Goal: Task Accomplishment & Management: Manage account settings

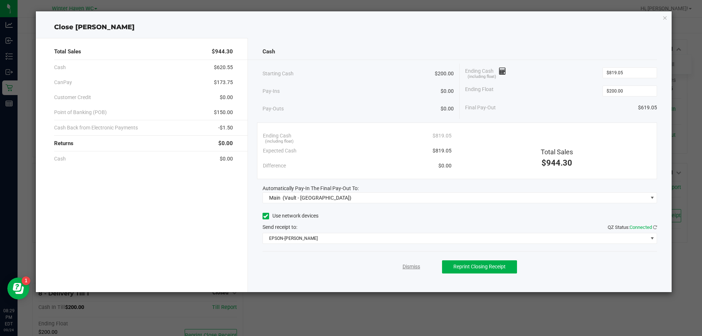
click at [408, 267] on link "Dismiss" at bounding box center [412, 267] width 18 height 8
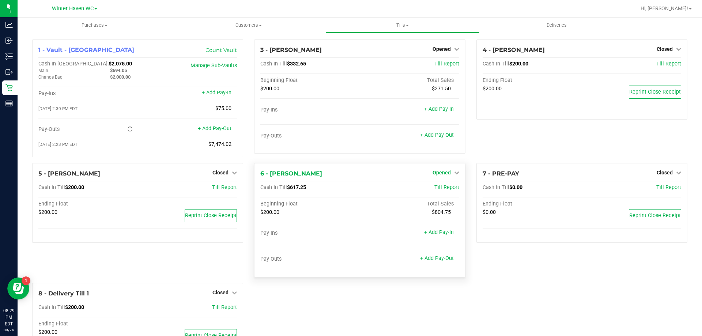
click at [442, 163] on div "3 - [PERSON_NAME] Opened Close Till Cash In Till $332.65 Till Report Beginning …" at bounding box center [360, 102] width 222 height 124
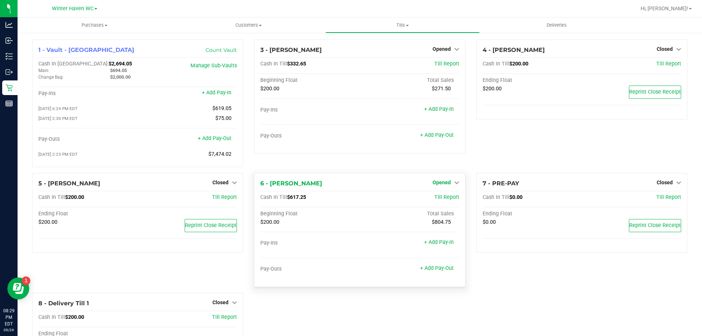
click at [442, 184] on span "Opened" at bounding box center [442, 183] width 18 height 6
click at [435, 202] on div "Close Till" at bounding box center [443, 197] width 54 height 9
click at [437, 199] on link "Close Till" at bounding box center [443, 198] width 20 height 6
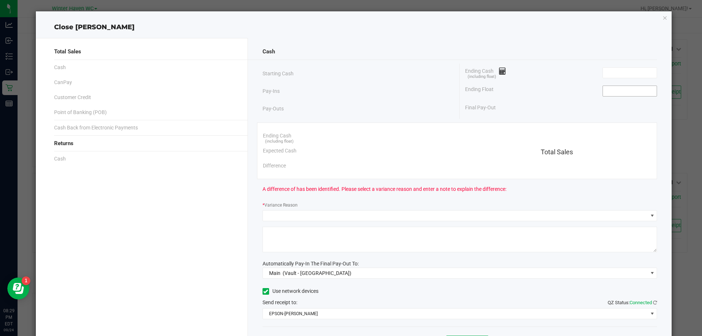
click at [641, 95] on input at bounding box center [630, 91] width 54 height 10
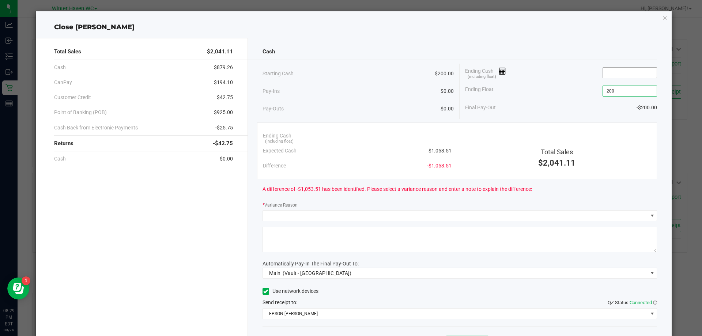
type input "$200.00"
click at [607, 73] on input at bounding box center [630, 73] width 54 height 10
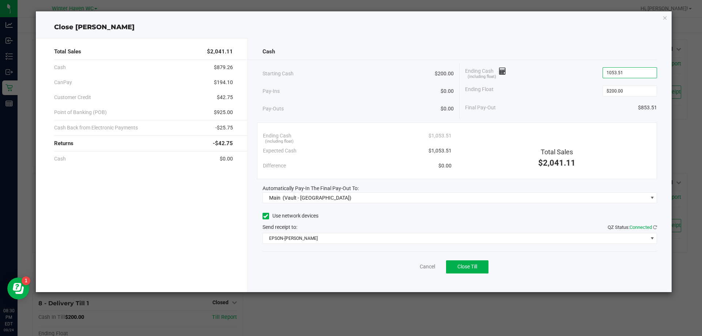
type input "$1,053.51"
click at [553, 94] on div "Ending Float $200.00" at bounding box center [561, 91] width 192 height 18
click at [483, 269] on button "Close Till" at bounding box center [467, 266] width 42 height 13
click at [410, 269] on link "Dismiss" at bounding box center [412, 267] width 18 height 8
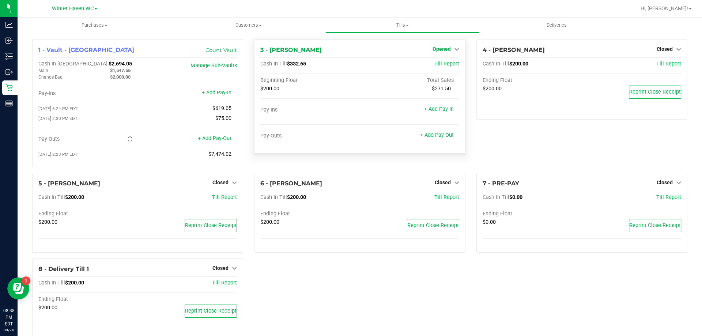
click at [450, 48] on link "Opened" at bounding box center [446, 49] width 27 height 6
click at [446, 64] on link "Close Till" at bounding box center [443, 64] width 20 height 6
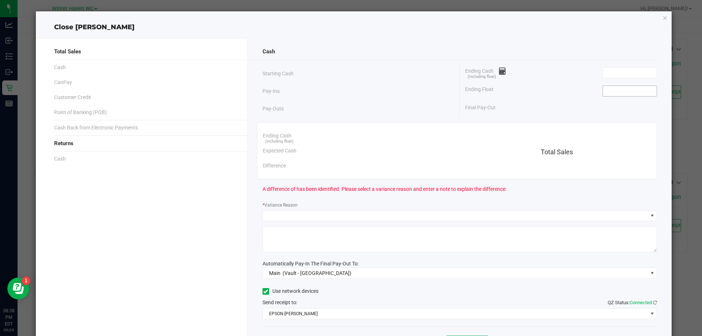
click at [629, 93] on input at bounding box center [630, 91] width 54 height 10
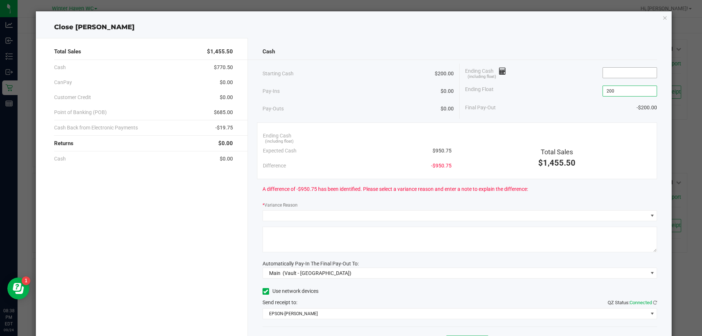
type input "$200.00"
click at [630, 77] on input at bounding box center [630, 73] width 54 height 10
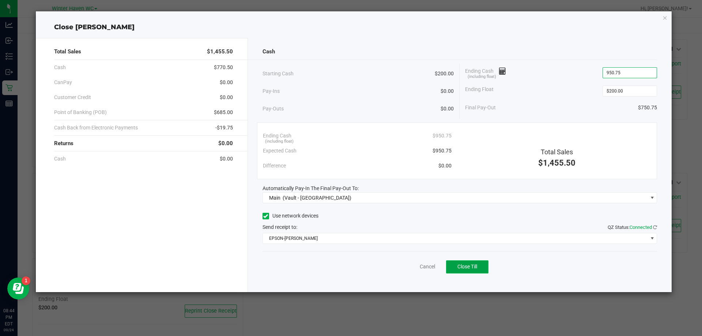
type input "$950.75"
click at [481, 266] on button "Close Till" at bounding box center [467, 266] width 42 height 13
click at [416, 266] on link "Dismiss" at bounding box center [412, 267] width 18 height 8
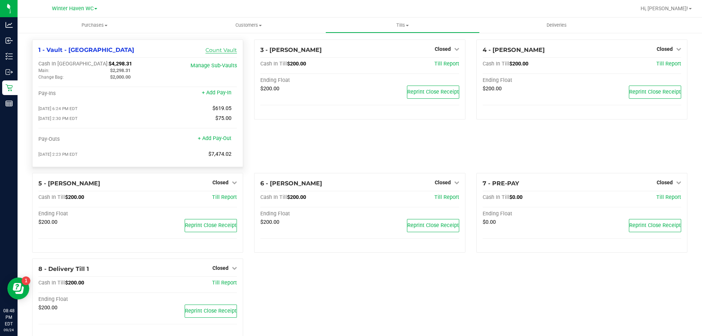
click at [217, 51] on link "Count Vault" at bounding box center [221, 50] width 31 height 7
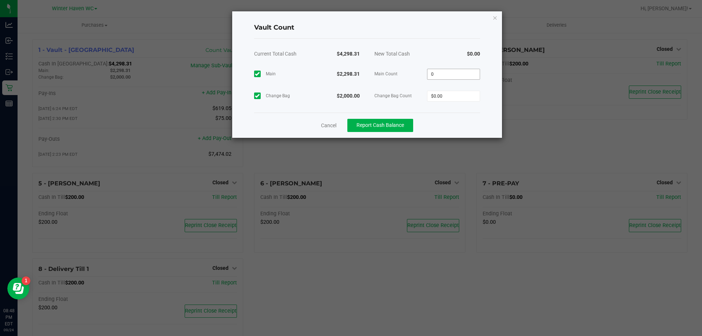
click at [445, 74] on input "0" at bounding box center [454, 74] width 52 height 10
type input "$2,298.31"
click at [466, 97] on input "0" at bounding box center [454, 96] width 52 height 10
type input "$2,000.00"
click at [455, 121] on div "Cancel Report Cash Balance" at bounding box center [367, 125] width 226 height 25
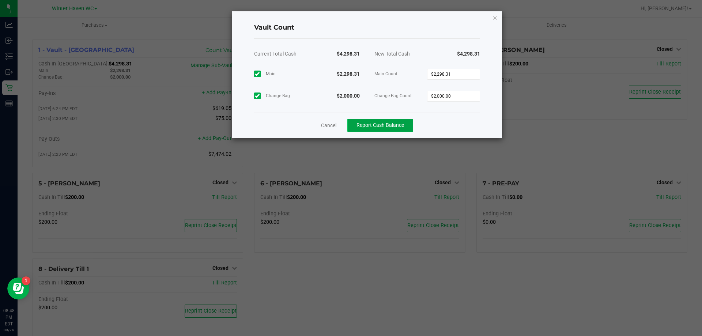
click at [374, 124] on span "Report Cash Balance" at bounding box center [381, 125] width 48 height 6
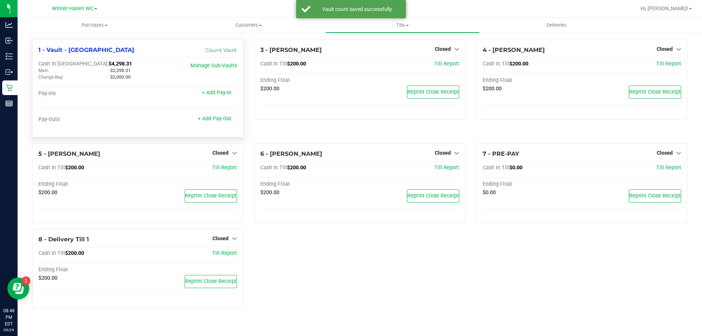
drag, startPoint x: 110, startPoint y: 70, endPoint x: 131, endPoint y: 72, distance: 21.7
click at [131, 72] on div "$2,298.31" at bounding box center [141, 70] width 72 height 7
copy span "$2,298.31"
click at [403, 27] on span "Tills" at bounding box center [402, 25] width 153 height 7
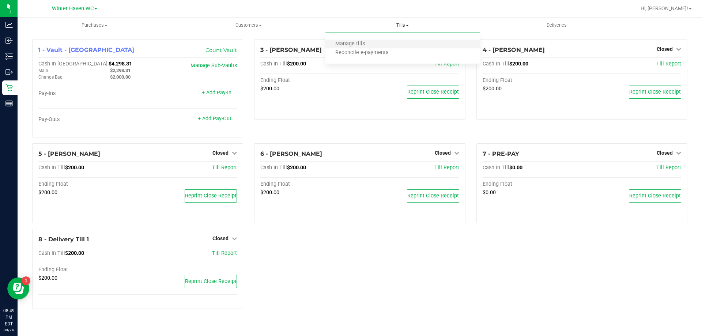
click at [396, 42] on li "Manage tills" at bounding box center [403, 44] width 154 height 9
click at [409, 25] on span at bounding box center [407, 25] width 3 height 1
click at [402, 50] on li "Reconcile e-payments" at bounding box center [403, 53] width 154 height 9
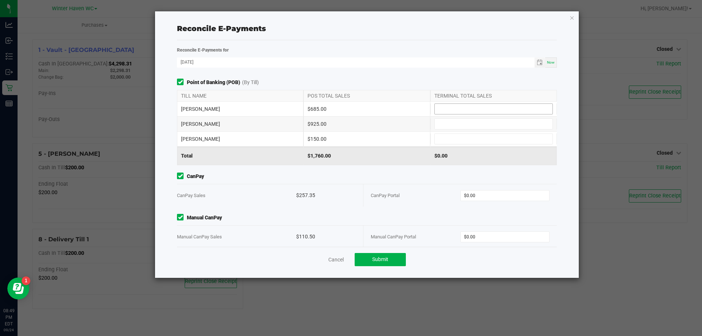
click at [492, 112] on input at bounding box center [494, 109] width 118 height 10
type input "$685.00"
click at [514, 130] on div "[PERSON_NAME] $925.00" at bounding box center [367, 124] width 380 height 15
click at [513, 125] on input at bounding box center [494, 124] width 118 height 10
type input "$925.00"
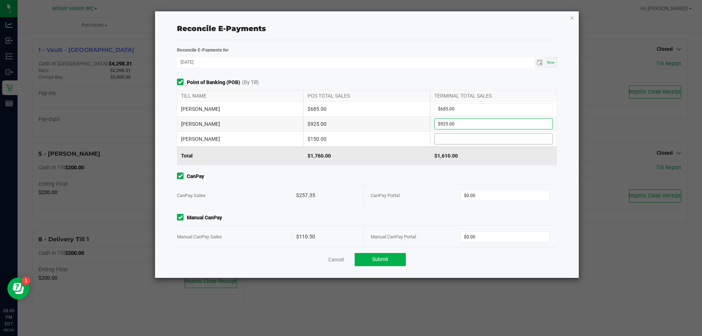
click at [478, 139] on input at bounding box center [494, 139] width 118 height 10
type input "$150.00"
click at [495, 199] on input "0" at bounding box center [505, 196] width 89 height 10
type input "$257.35"
click at [494, 237] on input "0" at bounding box center [505, 237] width 89 height 10
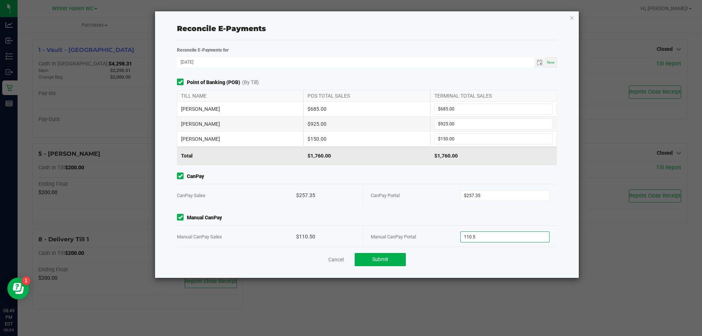
type input "$110.50"
click at [439, 208] on div "Point of Banking (POB) (By Till) TILL NAME POS TOTAL SALES TERMINAL TOTAL SALES…" at bounding box center [367, 163] width 391 height 168
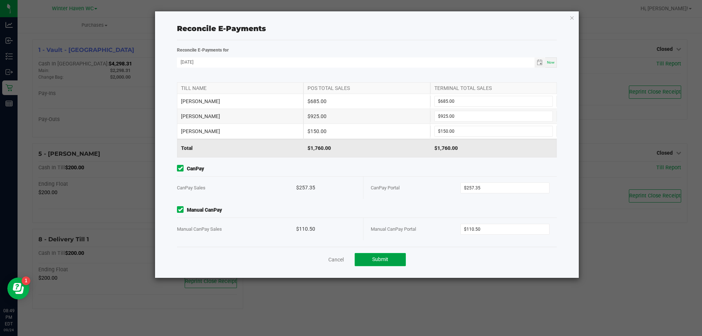
click at [395, 258] on button "Submit" at bounding box center [380, 259] width 51 height 13
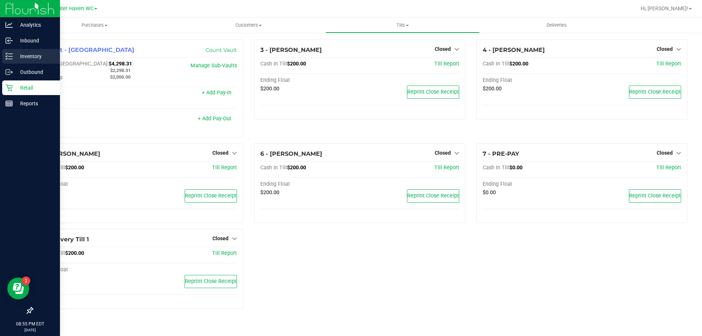
click at [15, 53] on p "Inventory" at bounding box center [35, 56] width 44 height 9
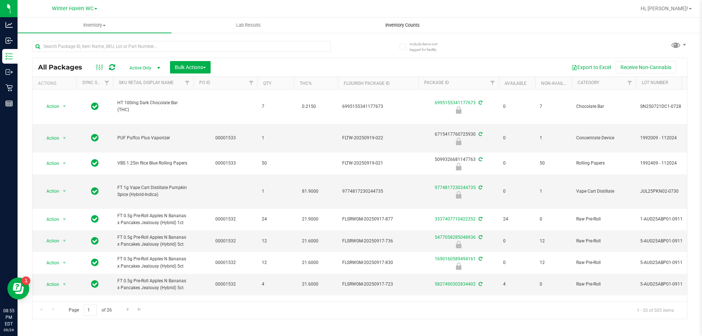
click at [393, 27] on span "Inventory Counts" at bounding box center [403, 25] width 54 height 7
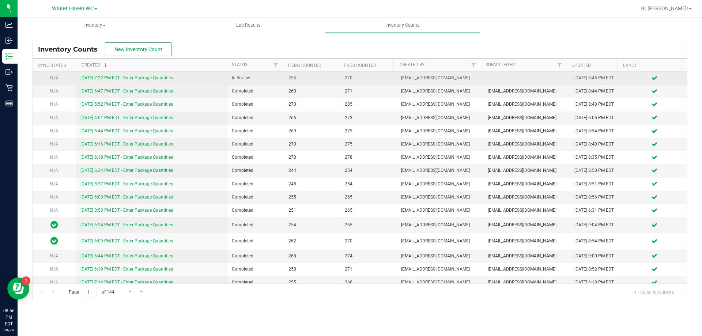
click at [140, 77] on link "[DATE] 7:22 PM EDT - Enter Package Quantities" at bounding box center [126, 77] width 93 height 5
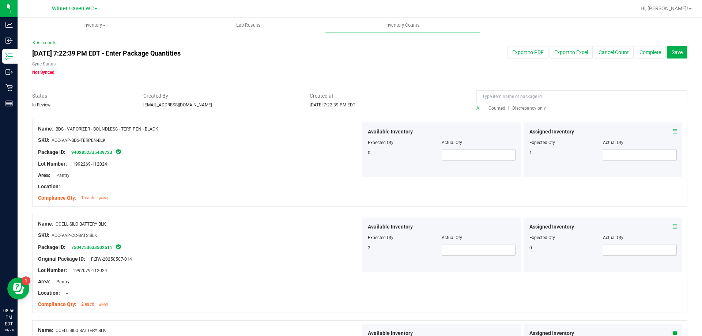
click at [529, 107] on span "Discrepancy only" at bounding box center [530, 108] width 34 height 5
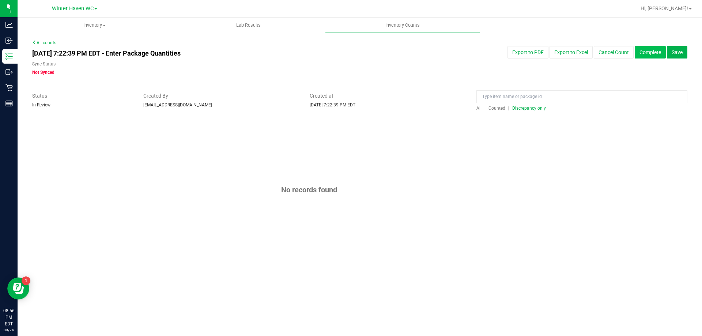
click at [658, 55] on button "Complete" at bounding box center [650, 52] width 31 height 12
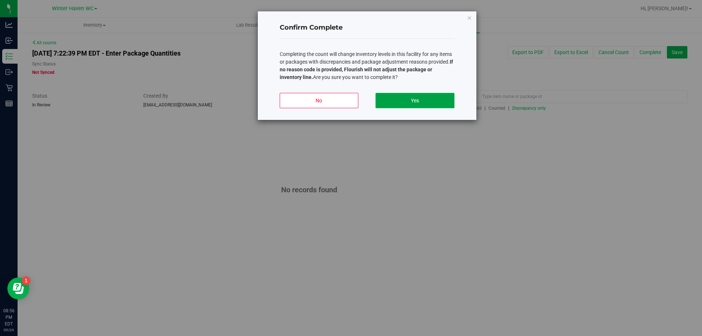
click at [402, 97] on button "Yes" at bounding box center [415, 100] width 79 height 15
